Goal: Browse casually

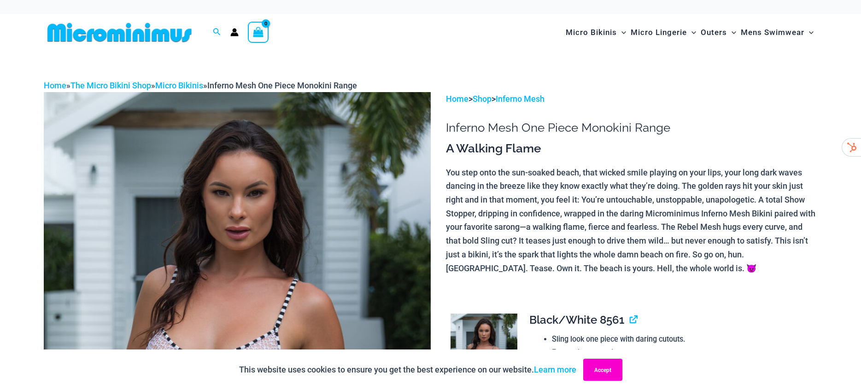
click at [608, 367] on button "Accept" at bounding box center [603, 370] width 39 height 22
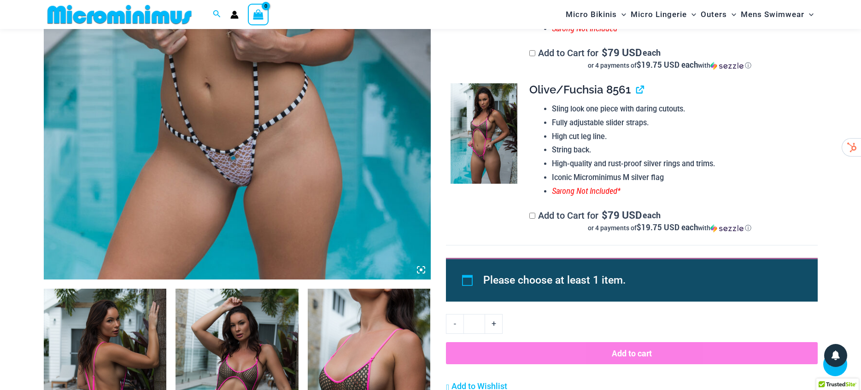
scroll to position [454, 0]
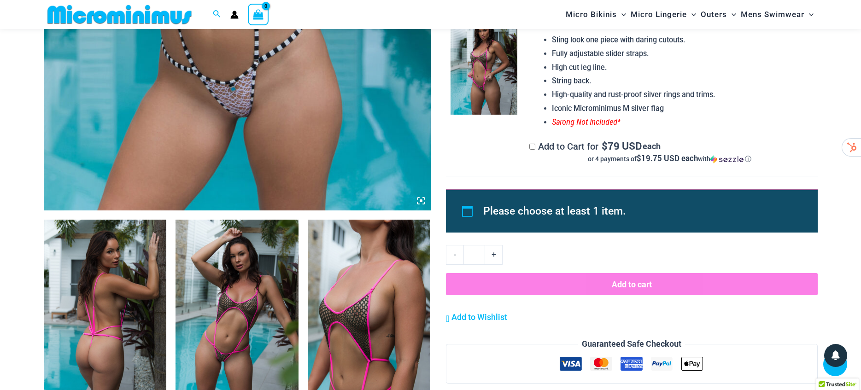
click at [109, 317] on img at bounding box center [105, 312] width 123 height 184
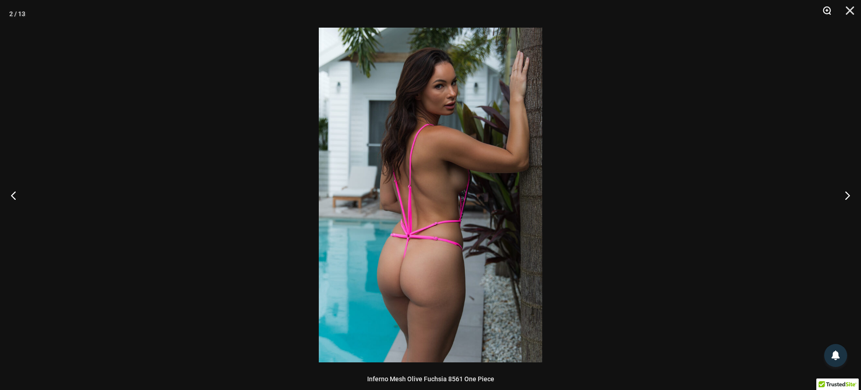
click at [829, 10] on button "Zoom" at bounding box center [824, 14] width 23 height 28
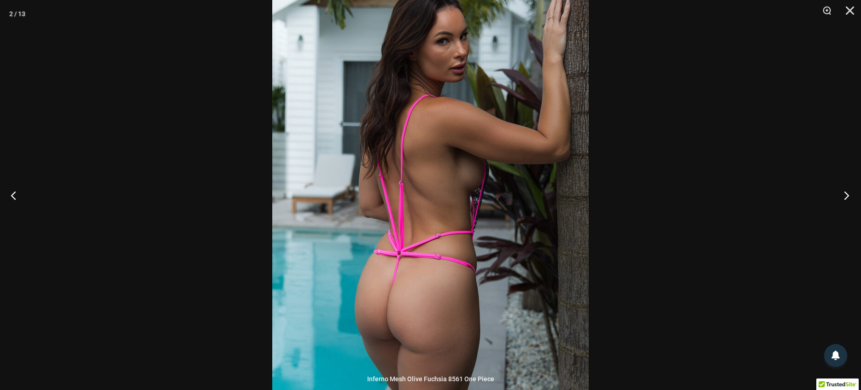
click at [844, 197] on button "Next" at bounding box center [844, 195] width 35 height 46
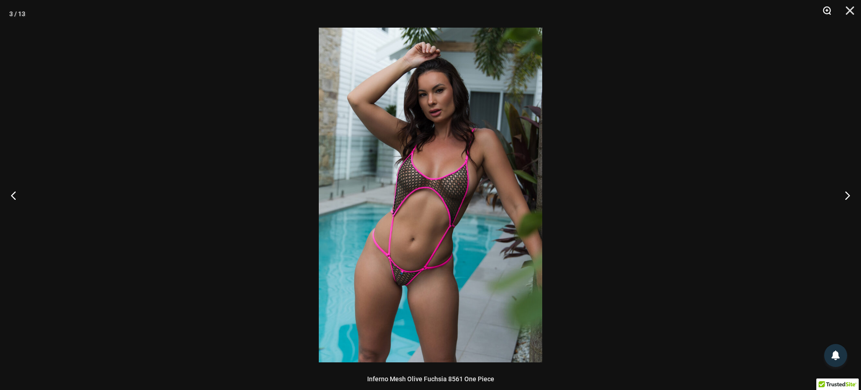
click at [829, 12] on button "Zoom" at bounding box center [824, 14] width 23 height 28
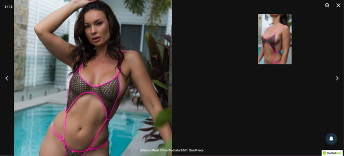
scroll to position [413, 0]
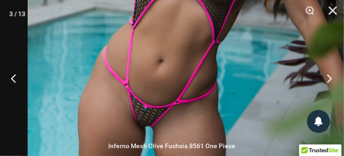
click at [331, 77] on button "Next" at bounding box center [327, 78] width 35 height 46
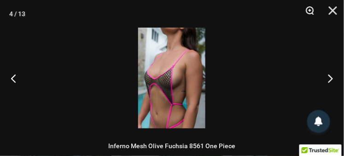
click at [309, 7] on button "Zoom" at bounding box center [306, 14] width 23 height 28
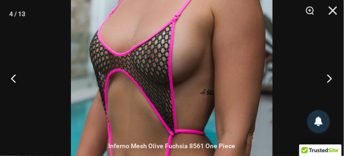
click at [328, 75] on button "Next" at bounding box center [327, 78] width 35 height 46
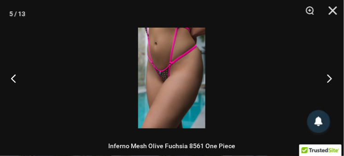
click at [328, 76] on button "Next" at bounding box center [327, 78] width 35 height 46
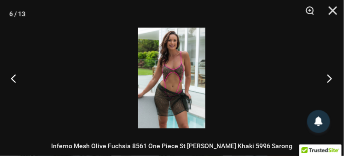
click at [328, 76] on button "Next" at bounding box center [327, 78] width 35 height 46
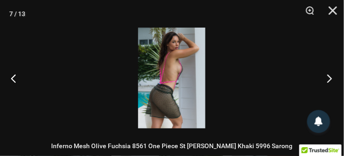
click at [328, 76] on button "Next" at bounding box center [327, 78] width 35 height 46
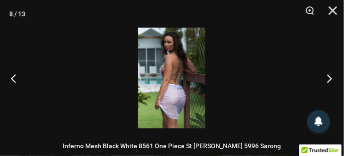
click at [328, 76] on button "Next" at bounding box center [327, 78] width 35 height 46
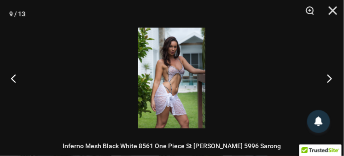
click at [328, 76] on button "Next" at bounding box center [327, 78] width 35 height 46
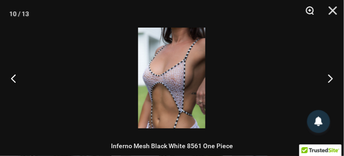
click at [312, 11] on button "Zoom" at bounding box center [306, 14] width 23 height 28
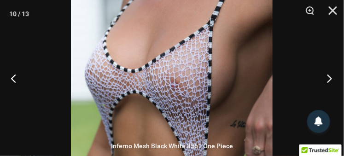
click at [329, 78] on button "Next" at bounding box center [327, 78] width 35 height 46
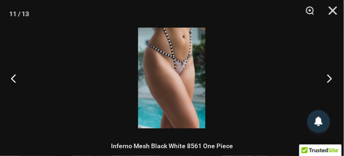
click at [328, 78] on button "Next" at bounding box center [327, 78] width 35 height 46
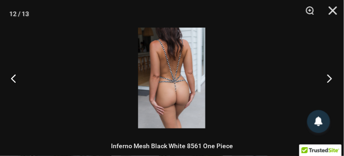
click at [328, 78] on button "Next" at bounding box center [327, 78] width 35 height 46
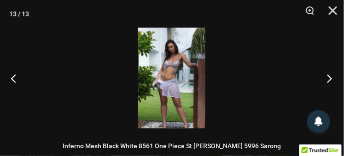
click at [328, 78] on button "Next" at bounding box center [327, 78] width 35 height 46
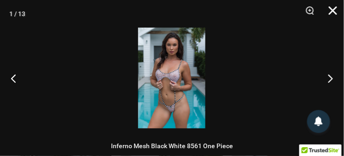
click at [337, 10] on button "Close" at bounding box center [330, 14] width 23 height 28
